Goal: Find specific page/section: Find specific page/section

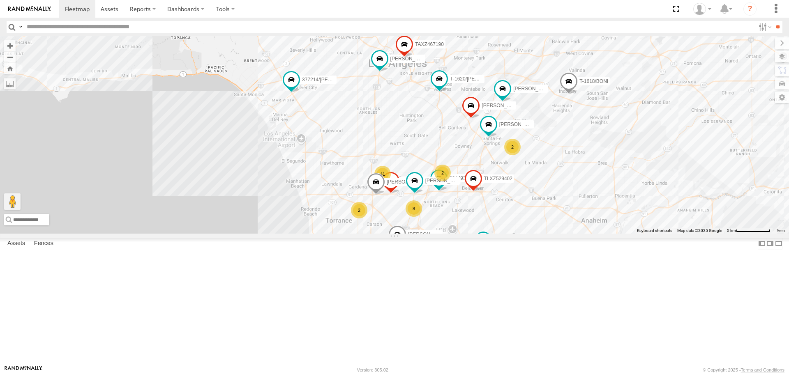
drag, startPoint x: 513, startPoint y: 153, endPoint x: 428, endPoint y: 171, distance: 86.1
click at [419, 173] on div "TAXZ467188 JUSTIN/T-1628 NILLS FRANKLIN T-1632 TAXZ465583 - new device 377214/J…" at bounding box center [394, 134] width 789 height 197
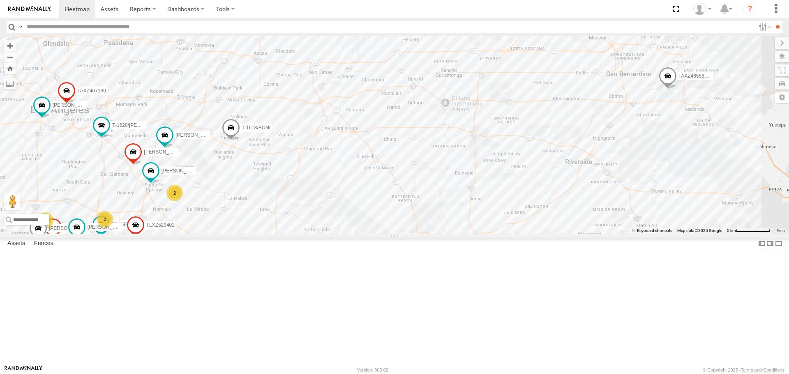
drag, startPoint x: 369, startPoint y: 277, endPoint x: 370, endPoint y: 245, distance: 32.1
click at [370, 233] on div "TAXZ467188 JUSTIN/T-1628 NILLS FRANKLIN T-1632 TAXZ465583 - new device 377214/J…" at bounding box center [394, 134] width 789 height 197
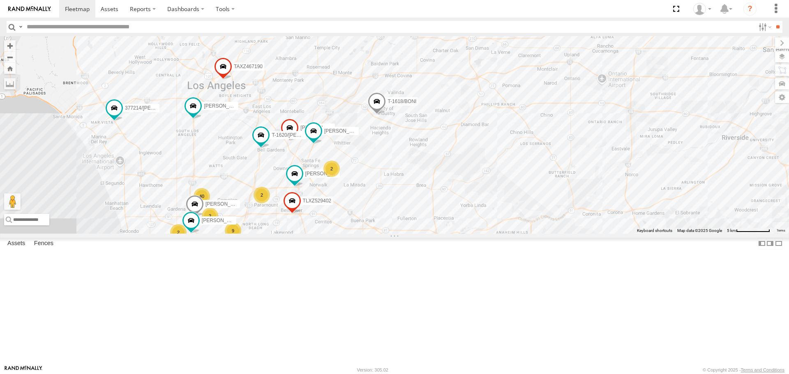
drag, startPoint x: 234, startPoint y: 270, endPoint x: 235, endPoint y: 191, distance: 78.5
click at [235, 192] on div "CARLOS TAXZ467188 377214/JOSE SANCHEZ T-1620/JONI BRUCE/T-1698 T-1618/BONI TLXZ…" at bounding box center [394, 134] width 789 height 197
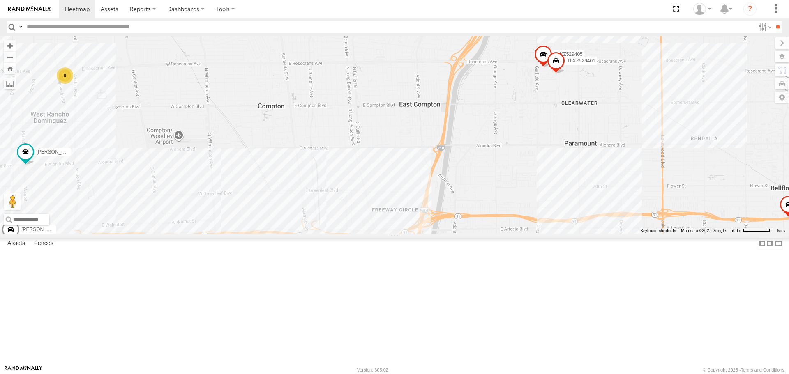
drag, startPoint x: 224, startPoint y: 282, endPoint x: 294, endPoint y: 183, distance: 121.8
click at [283, 184] on div "CARLOS TAXZ467188 377214/JOSE SANCHEZ T-1620/JONI BRUCE/T-1698 T-1618/BONI TLXZ…" at bounding box center [394, 134] width 789 height 197
click at [294, 183] on div "CARLOS TAXZ467188 377214/JOSE SANCHEZ T-1620/JONI BRUCE/T-1698 T-1618/BONI TLXZ…" at bounding box center [394, 134] width 789 height 197
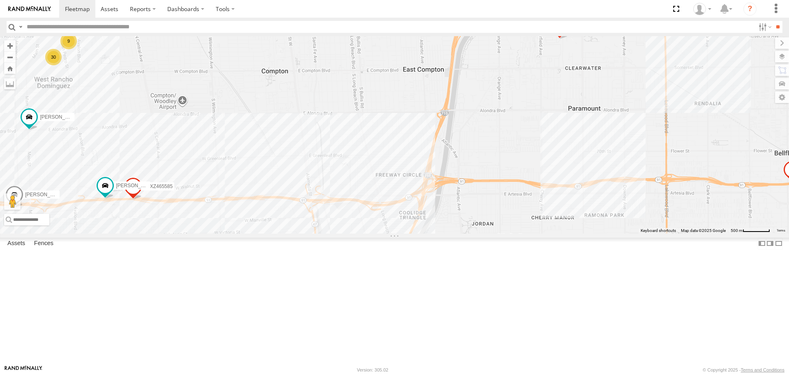
drag, startPoint x: 327, startPoint y: 218, endPoint x: 329, endPoint y: 175, distance: 43.6
click at [329, 175] on div "CARLOS TAXZ467188 377214/JOSE SANCHEZ T-1620/JONI BRUCE/T-1698 T-1618/BONI TLXZ…" at bounding box center [394, 134] width 789 height 197
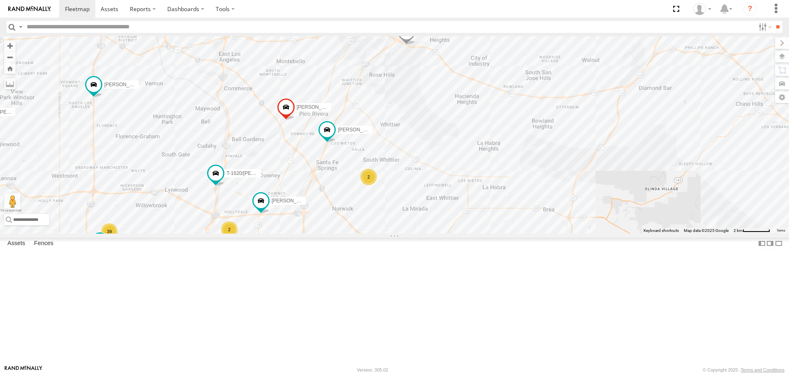
drag, startPoint x: 489, startPoint y: 278, endPoint x: 472, endPoint y: 273, distance: 17.6
click at [475, 233] on div "TAXZ465585 SERGIO TLXZ529402 JOSE P CARLOS T-1620/JONI TAXZ467195 39 7 LARS/T-1…" at bounding box center [394, 134] width 789 height 197
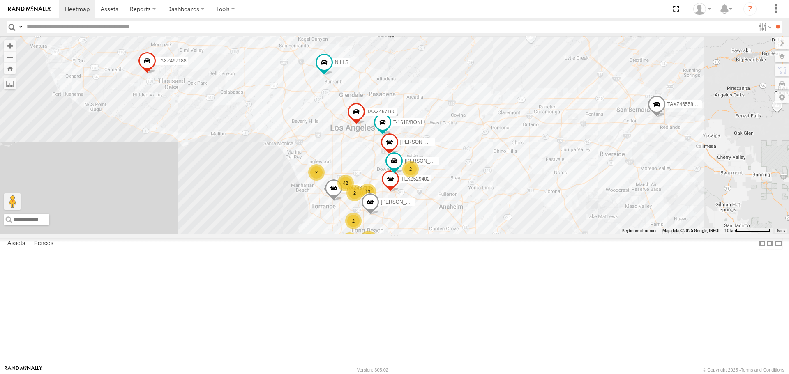
drag, startPoint x: 398, startPoint y: 206, endPoint x: 404, endPoint y: 179, distance: 27.3
click at [404, 179] on div "TAXZ467188 JUSTIN/T-1628 NILLS FRANKLIN T-1632 TAXZ465583 - new device TAXZ4671…" at bounding box center [394, 134] width 789 height 197
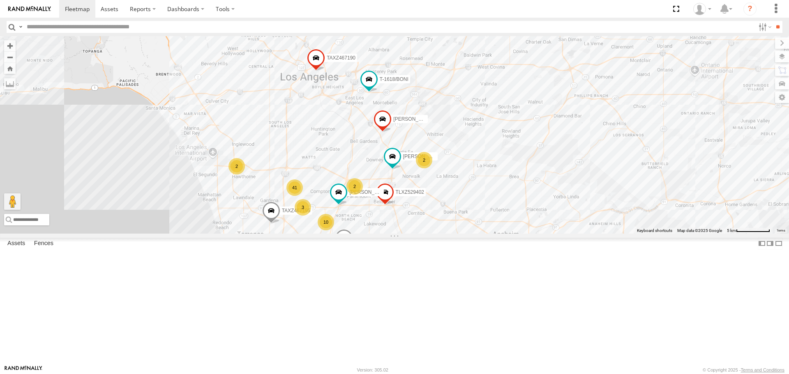
drag, startPoint x: 378, startPoint y: 247, endPoint x: 381, endPoint y: 203, distance: 44.5
click at [381, 203] on div "TAXZ467188 JUSTIN/T-1628 NILLS FRANKLIN T-1632 TAXZ465583 - new device TAXZ4671…" at bounding box center [394, 134] width 789 height 197
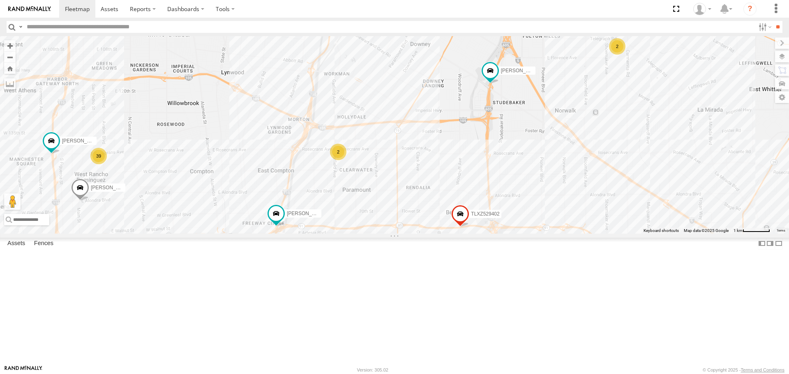
drag, startPoint x: 340, startPoint y: 258, endPoint x: 347, endPoint y: 136, distance: 122.7
click at [347, 136] on div "TAXZ467188 JUSTIN/T-1628 NILLS FRANKLIN T-1632 TAXZ465583 - new device TAXZ4671…" at bounding box center [394, 134] width 789 height 197
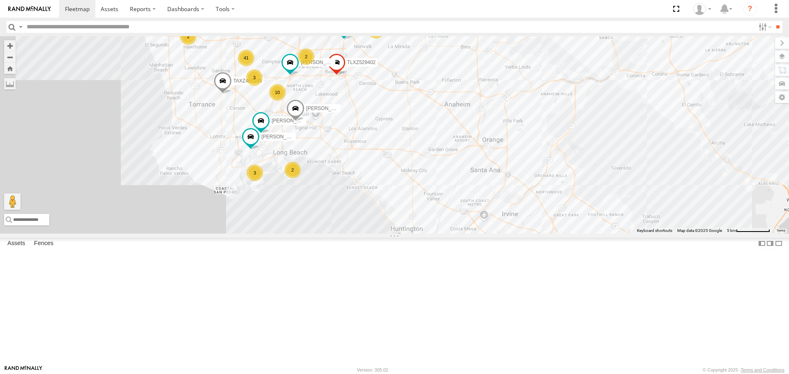
drag, startPoint x: 285, startPoint y: 256, endPoint x: 317, endPoint y: 67, distance: 191.8
click at [317, 67] on div "TAXZ467188 JUSTIN/T-1628 NILLS FRANKLIN T-1632 TAXZ465583 - new device TAXZ4671…" at bounding box center [394, 134] width 789 height 197
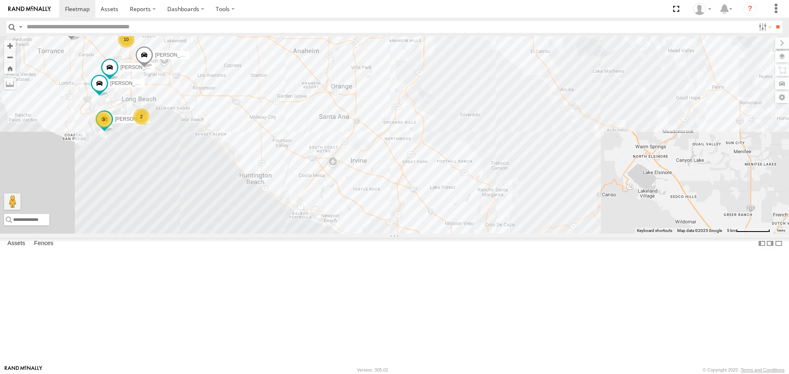
drag, startPoint x: 490, startPoint y: 177, endPoint x: 360, endPoint y: 139, distance: 134.6
click at [360, 139] on div "TAXZ467188 JUSTIN/T-1628 NILLS FRANKLIN T-1632 TAXZ465583 - new device TAXZ4671…" at bounding box center [394, 134] width 789 height 197
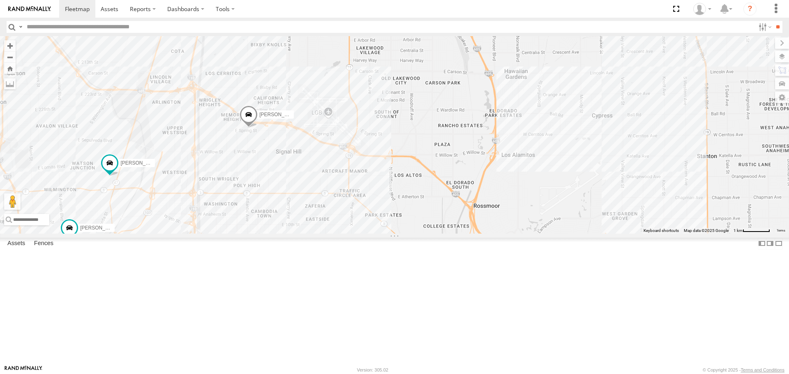
drag, startPoint x: 155, startPoint y: 148, endPoint x: 231, endPoint y: 314, distance: 183.4
click at [231, 233] on div "TAXZ467188 JUSTIN/T-1628 NILLS FRANKLIN T-1632 TAXZ465583 - new device TAXZ4671…" at bounding box center [394, 134] width 789 height 197
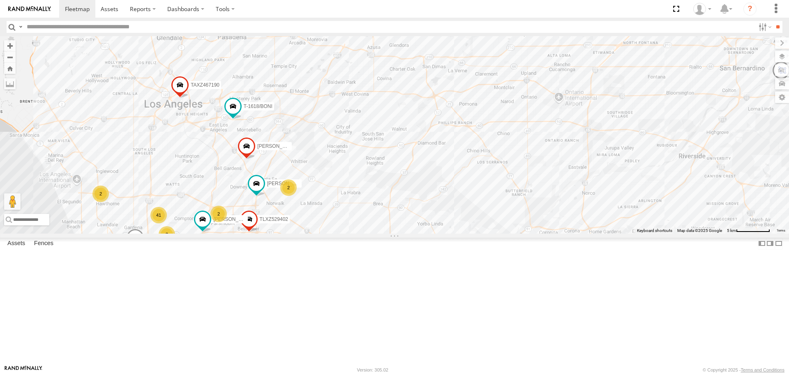
drag, startPoint x: 151, startPoint y: 165, endPoint x: 177, endPoint y: 268, distance: 105.9
click at [177, 233] on div "TAXZ467188 JUSTIN/T-1628 NILLS FRANKLIN T-1632 TAXZ465583 - new device TAXZ4671…" at bounding box center [394, 134] width 789 height 197
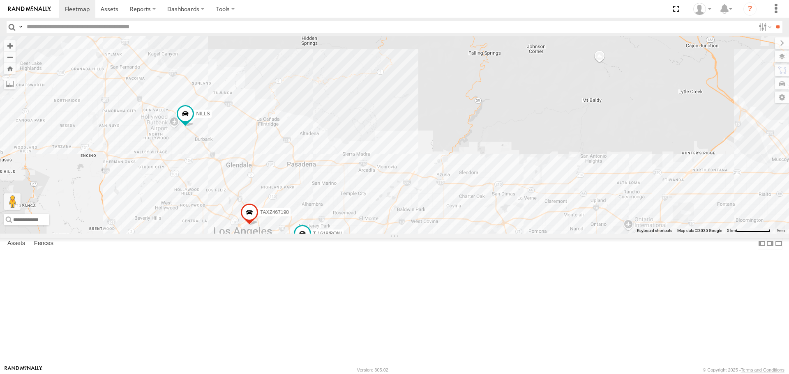
drag, startPoint x: 136, startPoint y: 194, endPoint x: 202, endPoint y: 316, distance: 139.2
click at [202, 233] on div "TAXZ467188 JUSTIN/T-1628 NILLS FRANKLIN T-1632 TAXZ465583 - new device TAXZ4671…" at bounding box center [394, 134] width 789 height 197
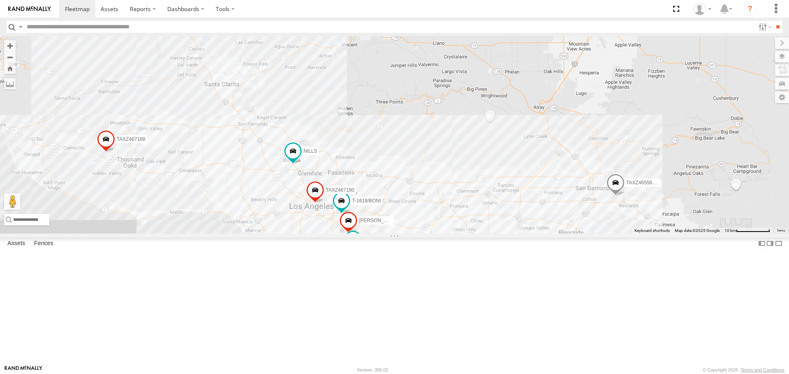
drag, startPoint x: 378, startPoint y: 259, endPoint x: 381, endPoint y: 249, distance: 10.3
click at [381, 233] on div "TAXZ467188 JUSTIN/T-1628 NILLS FRANKLIN T-1632 TAXZ465583 - new device TAXZ4671…" at bounding box center [394, 134] width 789 height 197
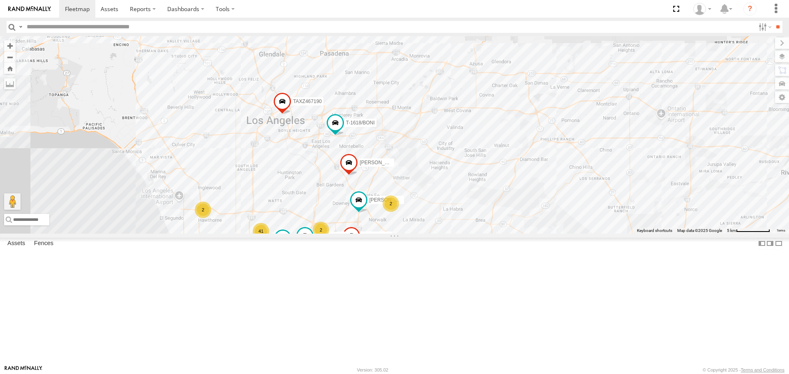
drag, startPoint x: 308, startPoint y: 268, endPoint x: 305, endPoint y: 231, distance: 37.1
click at [305, 231] on div "TAXZ467188 JUSTIN/T-1628 NILLS FRANKLIN T-1632 TAXZ465583 - new device TAXZ4671…" at bounding box center [394, 134] width 789 height 197
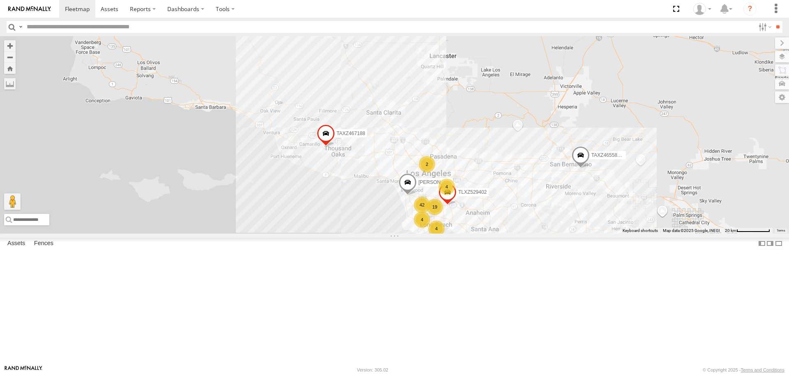
drag, startPoint x: 461, startPoint y: 260, endPoint x: 403, endPoint y: 241, distance: 60.4
click at [458, 196] on span "TLXZ529402" at bounding box center [472, 193] width 28 height 6
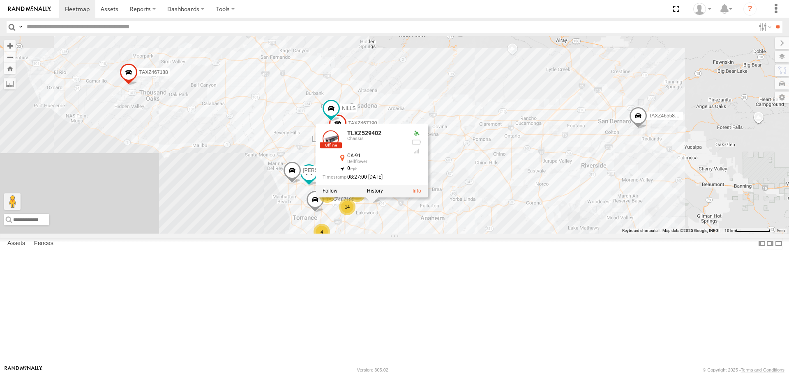
click at [513, 233] on div "TAXZ467188 JUSTIN/T-1628 GILDER FRANKLIN T-1632 TAXZ465583 - new device TLXZ529…" at bounding box center [394, 134] width 789 height 197
click at [471, 233] on div "TAXZ467188 JUSTIN/T-1628 GILDER FRANKLIN T-1632 TAXZ465583 - new device TLXZ529…" at bounding box center [394, 134] width 789 height 197
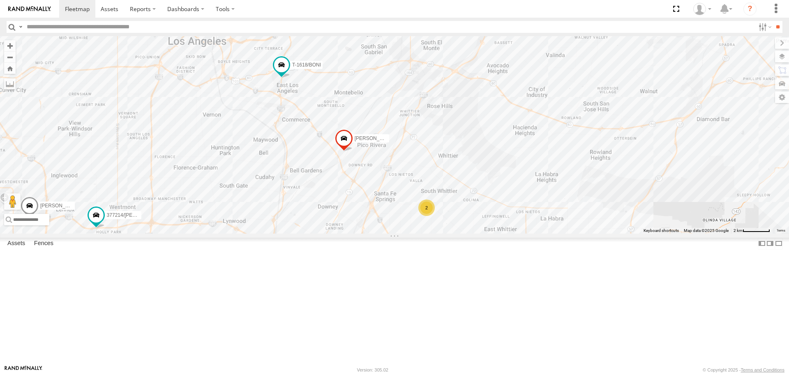
drag, startPoint x: 345, startPoint y: 194, endPoint x: 369, endPoint y: 133, distance: 64.8
click at [369, 133] on div "TAXZ467188 JUSTIN/T-1628 GILDER FRANKLIN T-1632 TAXZ465583 - new device TLXZ529…" at bounding box center [394, 134] width 789 height 197
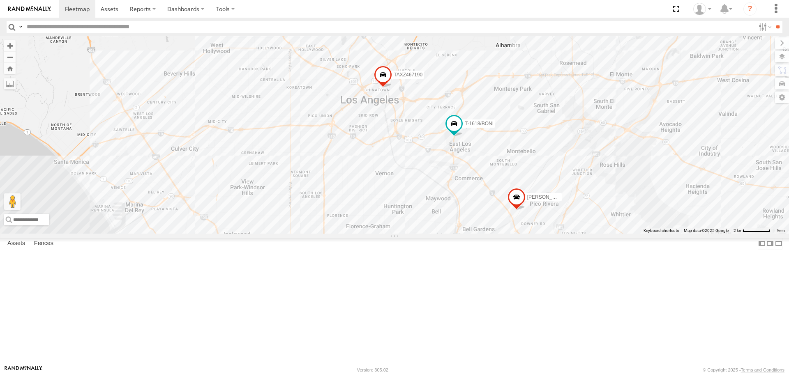
drag, startPoint x: 231, startPoint y: 157, endPoint x: 392, endPoint y: 231, distance: 176.9
click at [408, 233] on div "TAXZ467188 JUSTIN/T-1628 GILDER FRANKLIN T-1632 TAXZ465583 - new device TLXZ529…" at bounding box center [394, 134] width 789 height 197
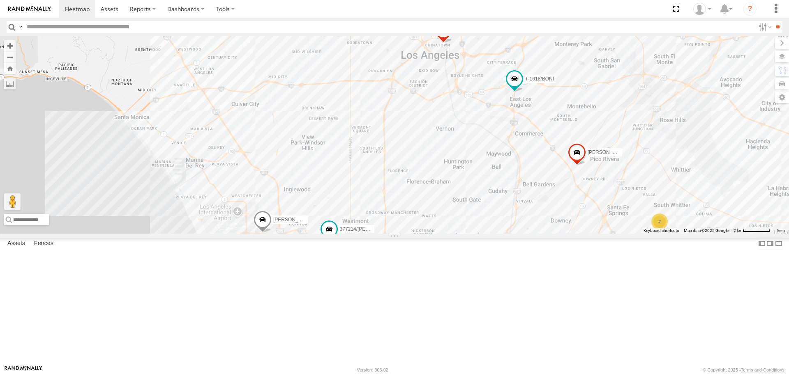
drag, startPoint x: 332, startPoint y: 161, endPoint x: 363, endPoint y: 253, distance: 97.6
click at [378, 233] on div "TAXZ467188 JUSTIN/T-1628 GILDER FRANKLIN T-1632 TAXZ465583 - new device TLXZ529…" at bounding box center [394, 134] width 789 height 197
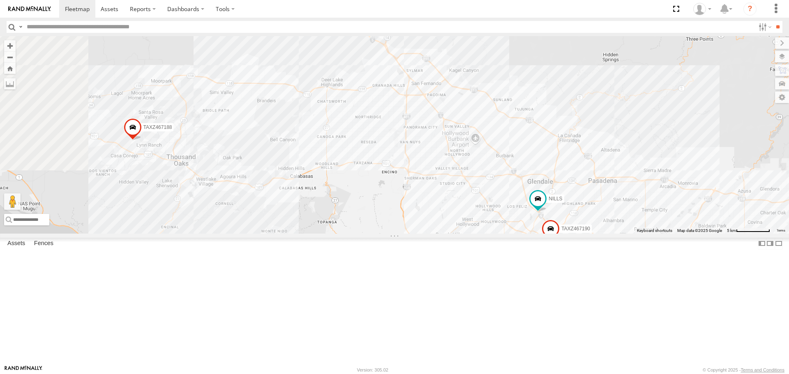
drag, startPoint x: 325, startPoint y: 208, endPoint x: 401, endPoint y: 227, distance: 78.2
click at [401, 227] on div "TAXZ467188 JUSTIN/T-1628 GILDER FRANKLIN T-1632 TAXZ465583 - new device TLXZ529…" at bounding box center [394, 134] width 789 height 197
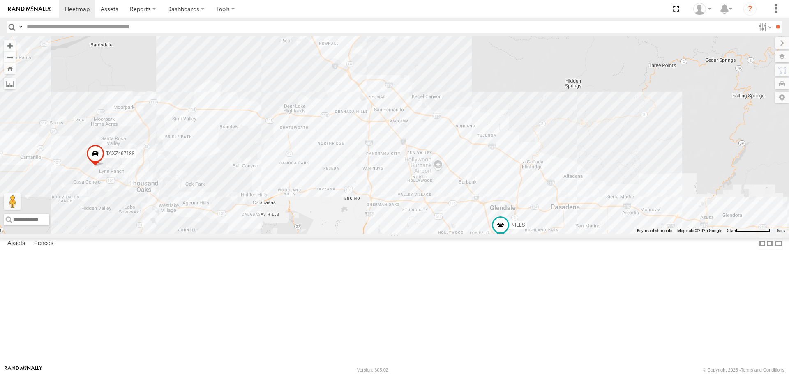
drag, startPoint x: 318, startPoint y: 215, endPoint x: 265, endPoint y: 257, distance: 67.6
click at [265, 233] on div "TAXZ467188 JUSTIN/T-1628 GILDER FRANKLIN T-1632 TAXZ465583 - new device TLXZ529…" at bounding box center [394, 134] width 789 height 197
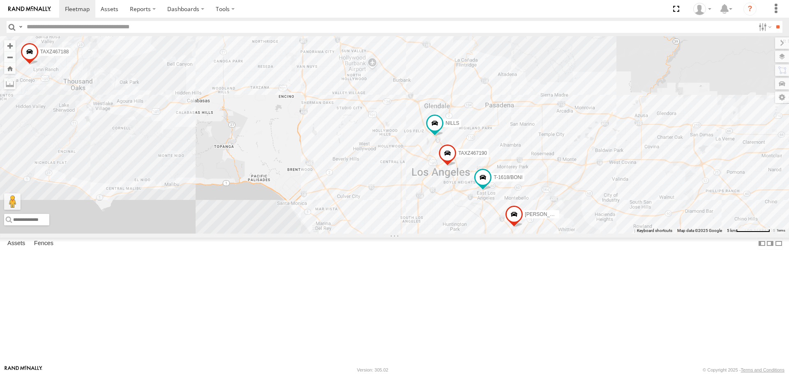
drag, startPoint x: 303, startPoint y: 273, endPoint x: 207, endPoint y: 67, distance: 226.7
click at [207, 67] on div "TAXZ467188 JUSTIN/T-1628 GILDER FRANKLIN T-1632 TAXZ465583 - new device TLXZ529…" at bounding box center [394, 134] width 789 height 197
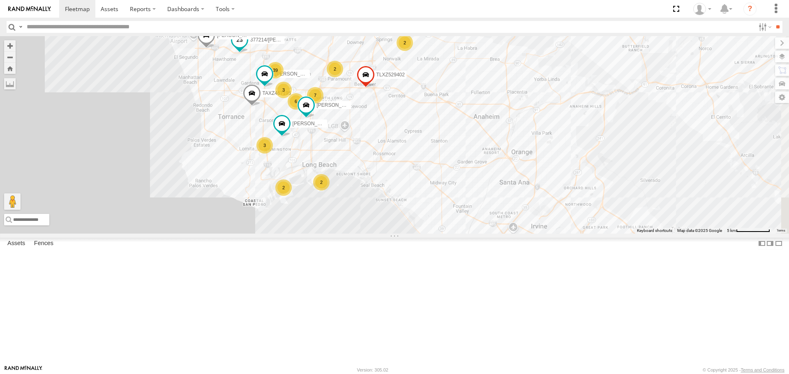
drag, startPoint x: 341, startPoint y: 199, endPoint x: 239, endPoint y: 104, distance: 139.3
click at [239, 48] on span at bounding box center [239, 40] width 15 height 15
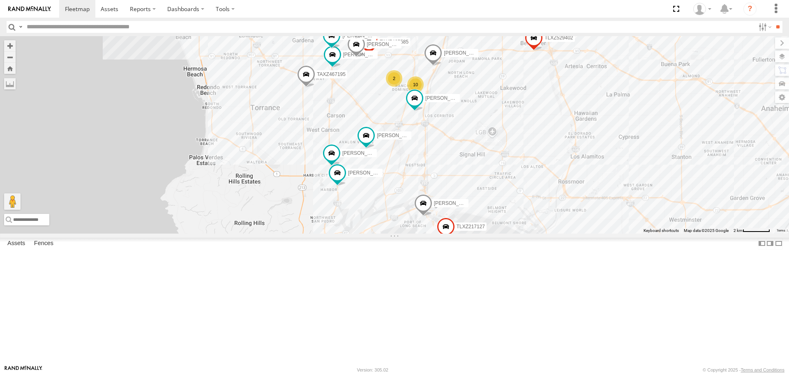
click at [431, 66] on span at bounding box center [433, 55] width 18 height 22
click at [416, 44] on link at bounding box center [419, 40] width 21 height 8
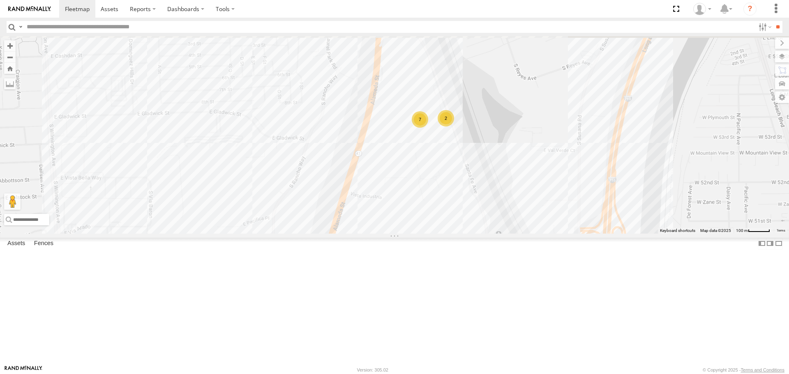
drag, startPoint x: 419, startPoint y: 96, endPoint x: 419, endPoint y: 280, distance: 183.7
click at [421, 233] on div "TAXZ467188 JUSTIN/T-1628 GILDER FRANKLIN T-1632 TAXZ465583 - new device TLXZ529…" at bounding box center [394, 134] width 789 height 197
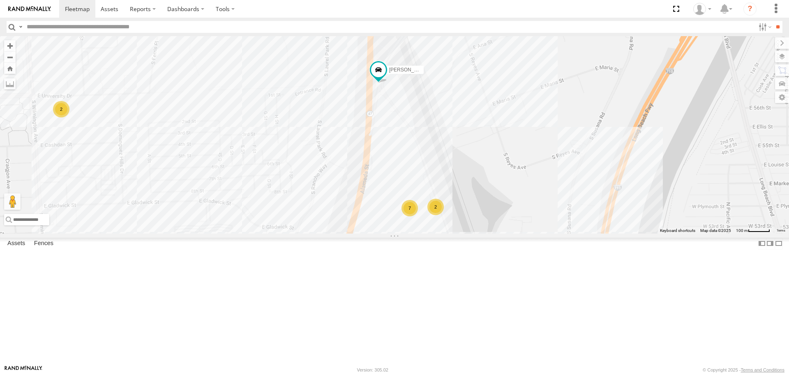
drag, startPoint x: 464, startPoint y: 198, endPoint x: 426, endPoint y: 253, distance: 66.7
click at [428, 233] on div "TAXZ467188 JUSTIN/T-1628 GILDER FRANKLIN T-1632 TAXZ465583 - new device TLXZ529…" at bounding box center [394, 134] width 789 height 197
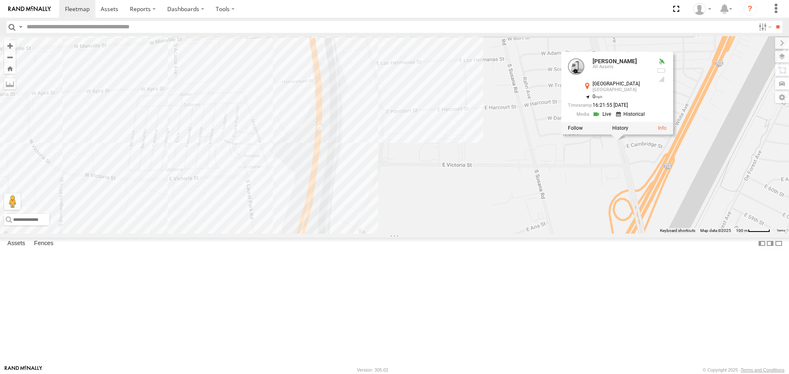
drag, startPoint x: 473, startPoint y: 159, endPoint x: 445, endPoint y: 268, distance: 112.9
click at [445, 233] on div "TAXZ467188 JUSTIN/T-1628 GILDER FRANKLIN T-1632 TAXZ465583 - new device TLXZ529…" at bounding box center [394, 134] width 789 height 197
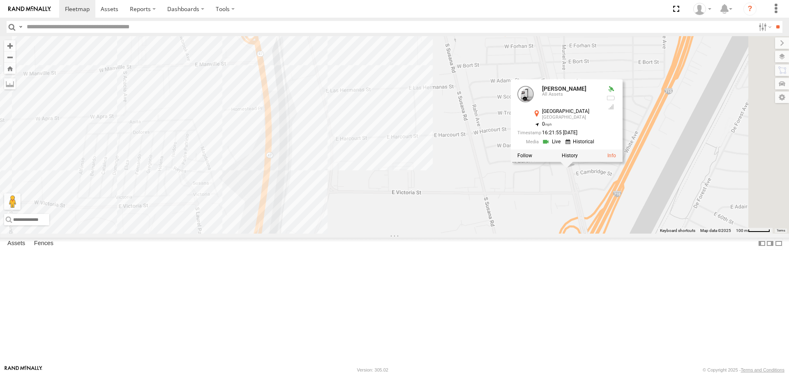
drag, startPoint x: 519, startPoint y: 185, endPoint x: 437, endPoint y: 218, distance: 88.2
click at [437, 218] on div "TAXZ467188 JUSTIN/T-1628 GILDER FRANKLIN T-1632 TAXZ465583 - new device TLXZ529…" at bounding box center [394, 134] width 789 height 197
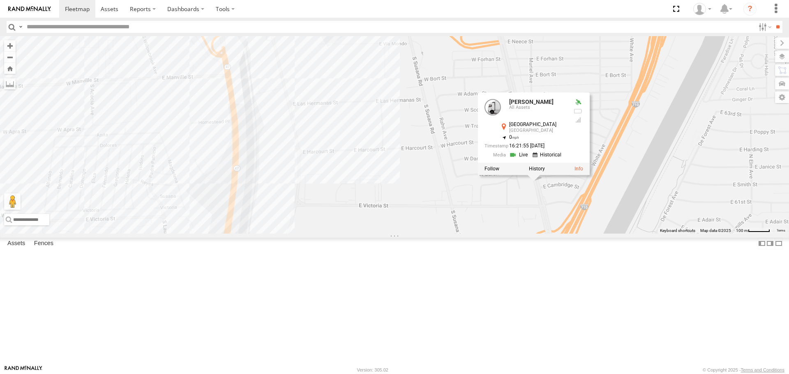
click at [425, 216] on div "TAXZ467188 JUSTIN/T-1628 GILDER FRANKLIN T-1632 TAXZ465583 - new device TLXZ529…" at bounding box center [394, 134] width 789 height 197
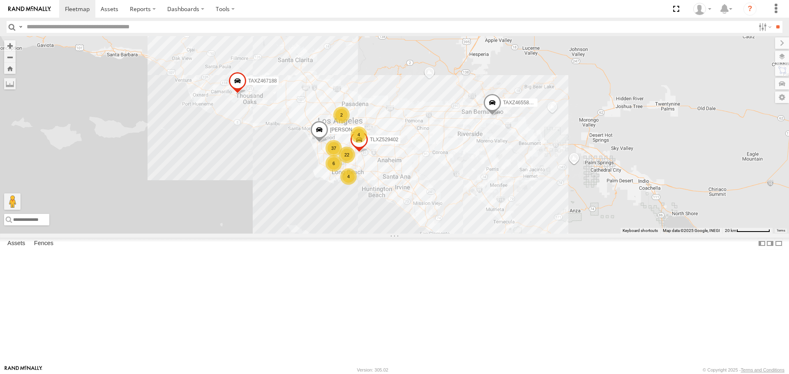
drag, startPoint x: 334, startPoint y: 182, endPoint x: 365, endPoint y: 239, distance: 64.9
click at [365, 233] on div "TAXZ467188 GILDER TAXZ465583 - new device JUSTIN/T-1628 FRANKLIN T-1632 22 6 4 …" at bounding box center [394, 134] width 789 height 197
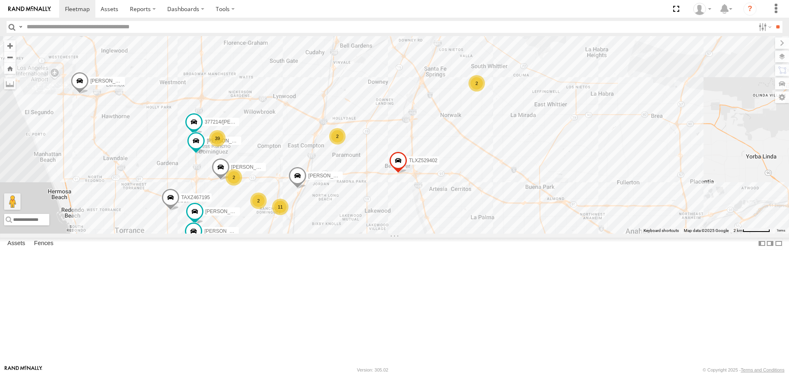
drag, startPoint x: 364, startPoint y: 276, endPoint x: 365, endPoint y: 210, distance: 65.8
click at [365, 210] on div "TAXZ467188 GILDER TAXZ465583 - new device JUSTIN/T-1628 FRANKLIN T-1632 TLXZ529…" at bounding box center [394, 134] width 789 height 197
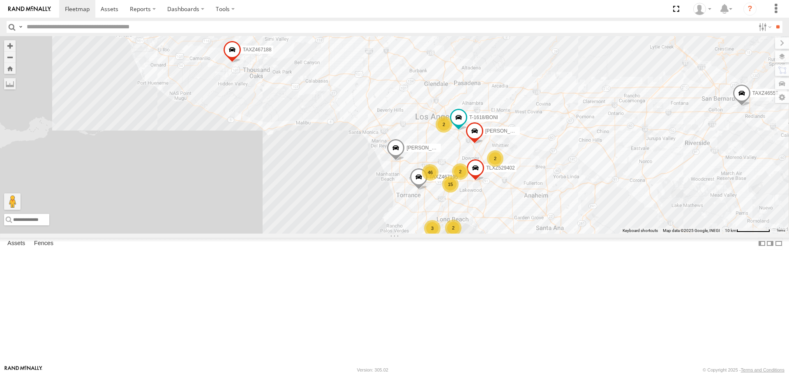
drag, startPoint x: 489, startPoint y: 139, endPoint x: 418, endPoint y: 219, distance: 107.5
click at [419, 219] on div "LARS/T-1623 TAXZ467188 T-1618/BONI JUSTIN/T-1628 GILDER TLXZ529402 FRANKLIN T-1…" at bounding box center [394, 134] width 789 height 197
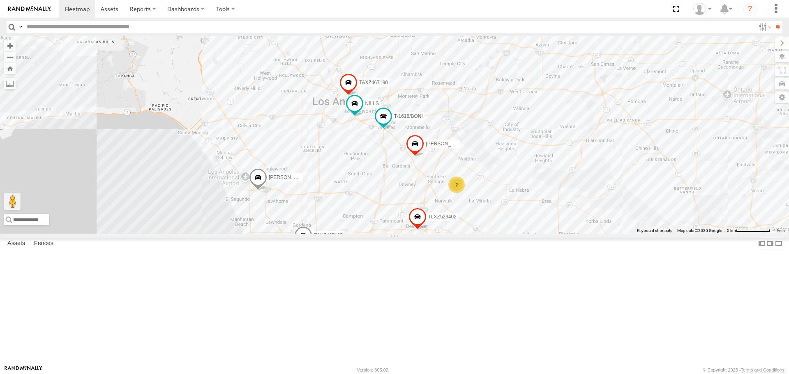
drag, startPoint x: 280, startPoint y: 184, endPoint x: 256, endPoint y: 106, distance: 81.4
click at [256, 106] on div "LARS/T-1623 TAXZ467188 T-1618/BONI JUSTIN/T-1628 GILDER TLXZ529402 FRANKLIN T-1…" at bounding box center [394, 134] width 789 height 197
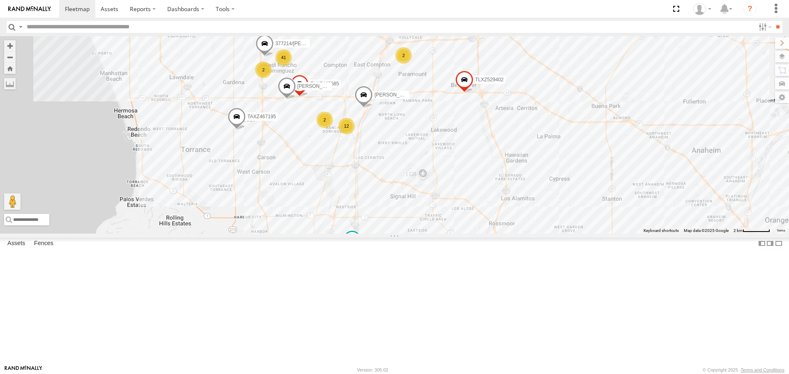
drag, startPoint x: 404, startPoint y: 215, endPoint x: 411, endPoint y: 153, distance: 62.1
click at [411, 153] on div "LARS/T-1623 TAXZ467188 T-1618/BONI JUSTIN/T-1628 GILDER TLXZ529402 FRANKLIN T-1…" at bounding box center [394, 134] width 789 height 197
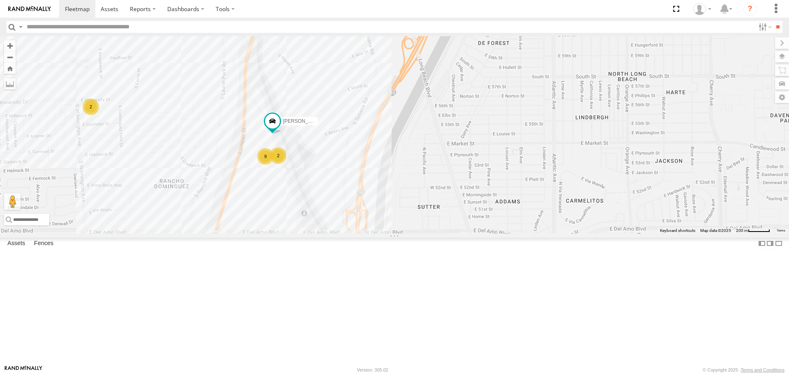
drag, startPoint x: 342, startPoint y: 178, endPoint x: 323, endPoint y: 265, distance: 88.3
click at [323, 233] on div "LARS/T-1623 TAXZ467188 T-1618/BONI JUSTIN/T-1628 GILDER TLXZ529402 FRANKLIN T-1…" at bounding box center [394, 134] width 789 height 197
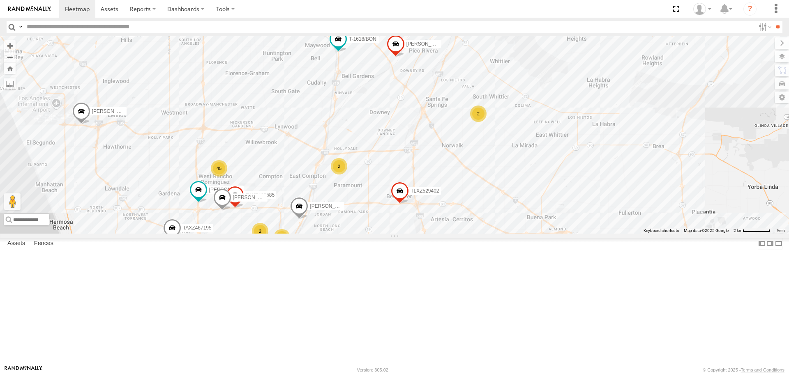
click at [339, 175] on div "2" at bounding box center [339, 166] width 16 height 16
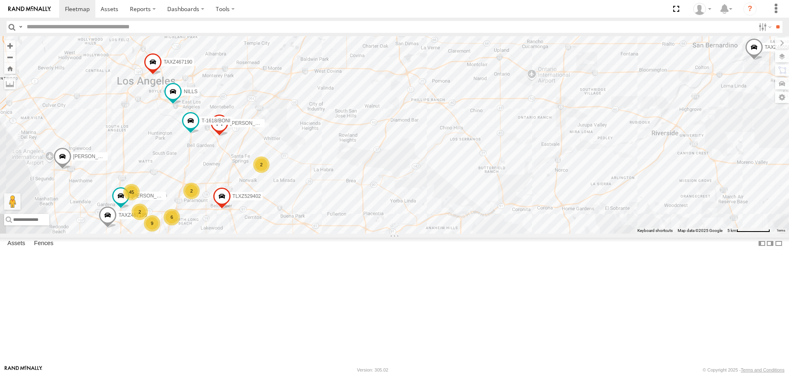
drag, startPoint x: 334, startPoint y: 295, endPoint x: 333, endPoint y: 300, distance: 4.9
click at [333, 233] on div "TAXZ467188 JUSTIN/T-1628 GILDER FRANKLIN T-1632 TAXZ465583 - new device LARS/T-…" at bounding box center [394, 134] width 789 height 197
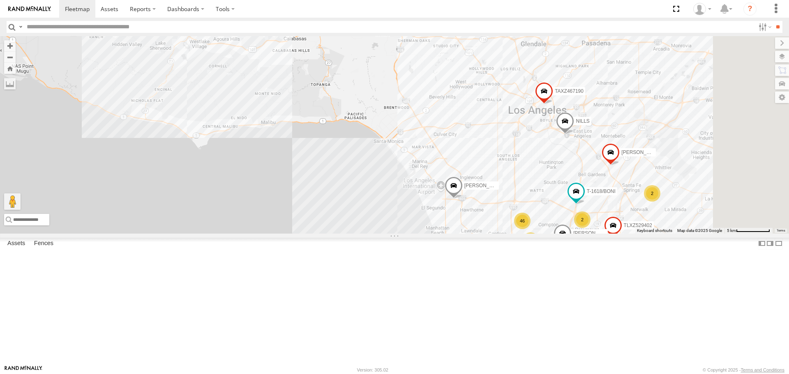
click at [323, 74] on div "[PERSON_NAME] TAXZ465583 - new device TAXZ467188 [PERSON_NAME]/T-1628 T-1678/ […" at bounding box center [394, 134] width 789 height 197
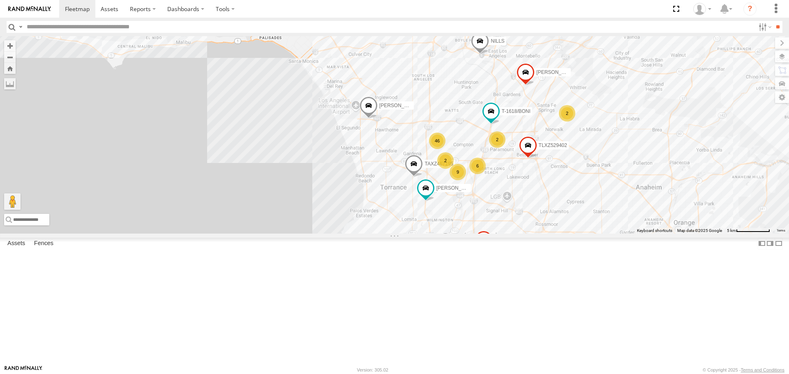
drag, startPoint x: 507, startPoint y: 199, endPoint x: 504, endPoint y: 177, distance: 22.4
click at [504, 177] on div "[PERSON_NAME] TAXZ465583 - new device TAXZ467188 [PERSON_NAME]/T-1628 T-1678/ […" at bounding box center [394, 134] width 789 height 197
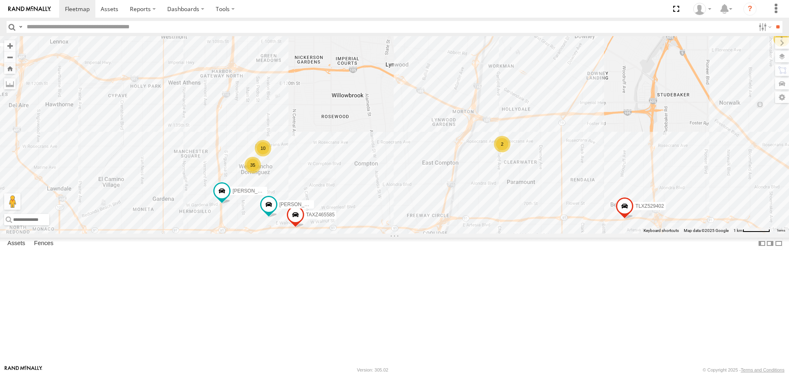
drag, startPoint x: 394, startPoint y: 228, endPoint x: 390, endPoint y: 173, distance: 54.8
click at [390, 174] on div "[PERSON_NAME]-1618/[PERSON_NAME] TLXZ529402 [PERSON_NAME]/T-1611 10 35 12 2 TAX…" at bounding box center [394, 134] width 789 height 197
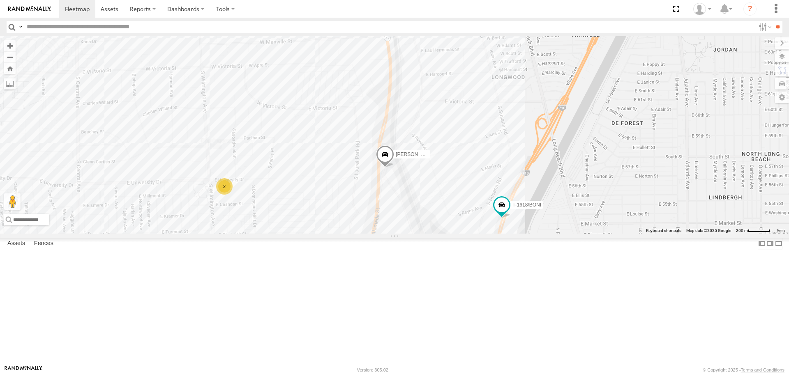
drag, startPoint x: 413, startPoint y: 212, endPoint x: 420, endPoint y: 235, distance: 24.7
click at [413, 211] on div "[PERSON_NAME]-1618/[PERSON_NAME] TLXZ529402 [PERSON_NAME]/T-1611 TAXZ467195 TAX…" at bounding box center [394, 134] width 789 height 197
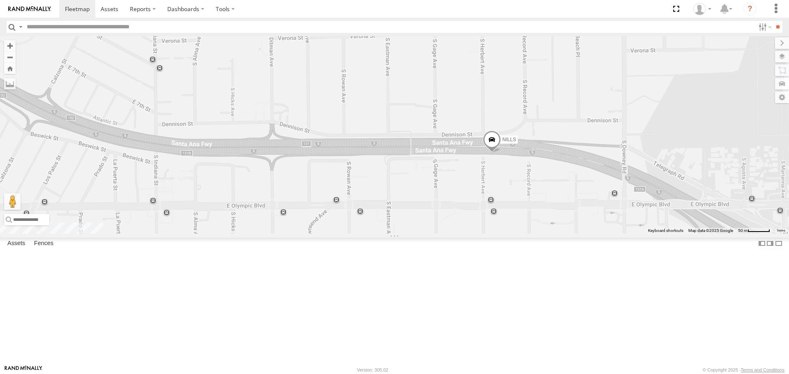
click at [490, 153] on span at bounding box center [492, 142] width 18 height 22
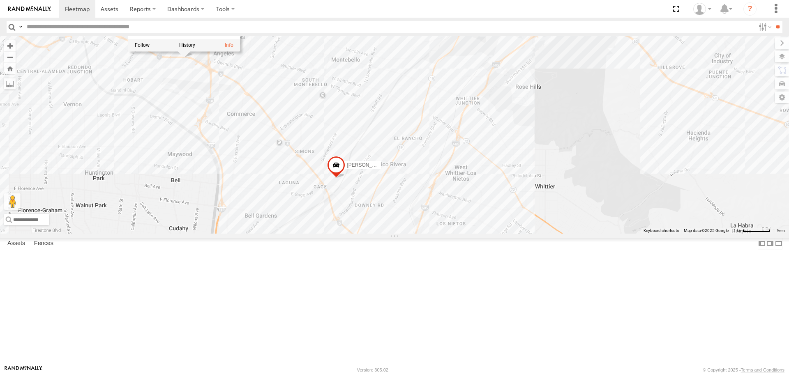
drag, startPoint x: 474, startPoint y: 279, endPoint x: 439, endPoint y: 155, distance: 128.7
click at [439, 155] on div "[PERSON_NAME] TLXZ529402 [PERSON_NAME]/T-1611 TAXZ467195 [PERSON_NAME]/T-1639 […" at bounding box center [394, 134] width 789 height 197
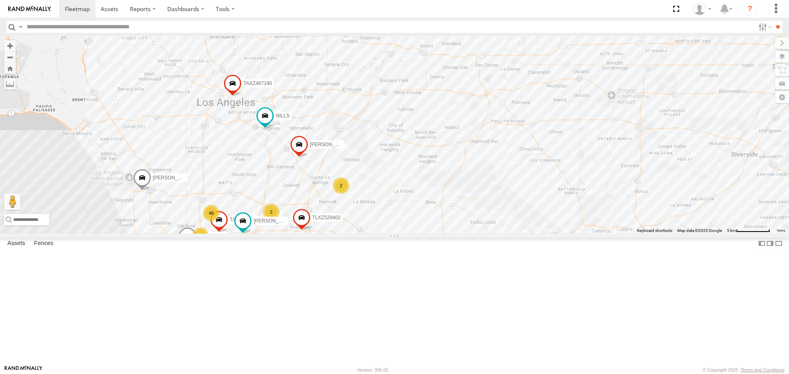
drag, startPoint x: 488, startPoint y: 154, endPoint x: 534, endPoint y: 99, distance: 71.3
click at [534, 99] on div "TAXZ467188 [PERSON_NAME]/T-1628 [PERSON_NAME]-1632 TAXZ465583 - new device 15 4…" at bounding box center [394, 134] width 789 height 197
